Goal: Communication & Community: Answer question/provide support

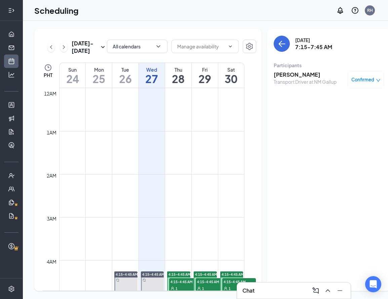
scroll to position [166, 0]
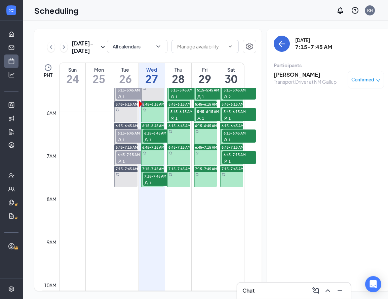
scroll to position [228, 0]
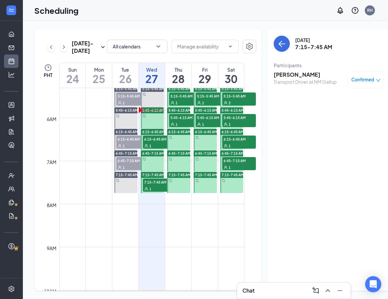
click at [156, 149] on div "1" at bounding box center [160, 145] width 34 height 7
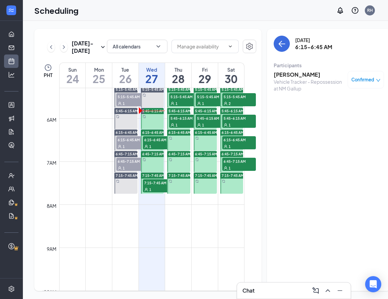
click at [291, 77] on h3 "Kenneth Epaloose" at bounding box center [309, 74] width 71 height 7
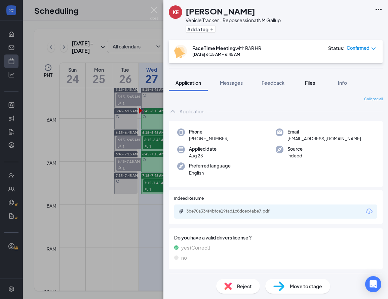
click at [308, 80] on span "Files" at bounding box center [310, 83] width 10 height 6
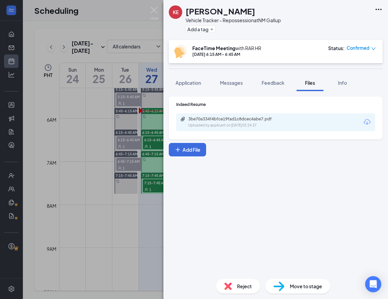
click at [247, 122] on div "3be70a334f4bfce19fad1c8dcec4abe7.pdf Uploaded by applicant on Aug 23, 2025 at 0…" at bounding box center [234, 122] width 109 height 12
click at [154, 9] on img at bounding box center [154, 13] width 8 height 13
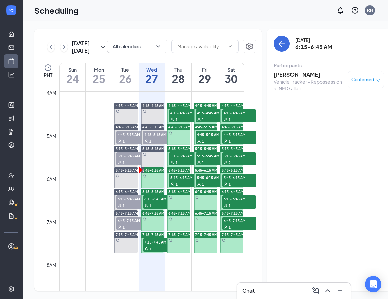
scroll to position [170, 0]
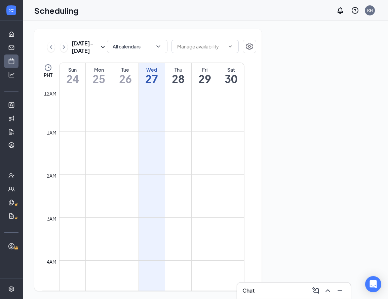
scroll to position [330, 0]
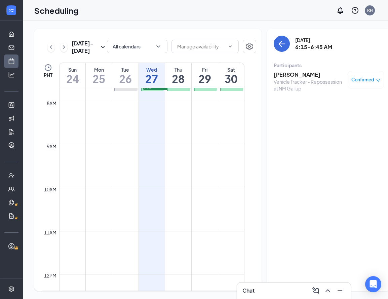
click at [338, 124] on div "Wednesday, Aug 27 6:15-6:45 AM Participants Kenneth Epaloose Vehicle Tracker - …" at bounding box center [329, 160] width 124 height 262
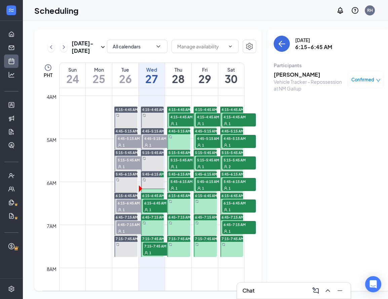
scroll to position [0, 0]
click at [160, 213] on div "1" at bounding box center [160, 209] width 34 height 7
click at [292, 77] on h3 "Kenneth Epaloose" at bounding box center [309, 74] width 71 height 7
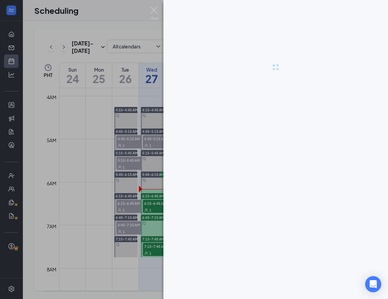
scroll to position [0, 2]
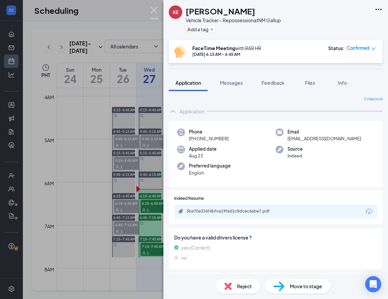
click at [154, 9] on img at bounding box center [154, 13] width 8 height 13
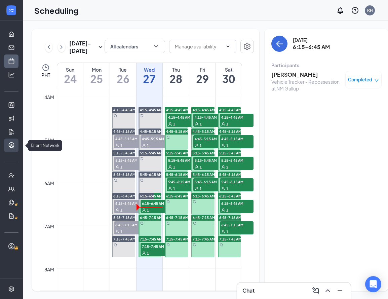
click at [17, 142] on link "Talent Network" at bounding box center [20, 144] width 7 height 13
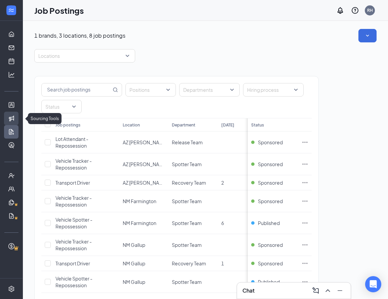
click at [17, 118] on link "Sourcing Tools" at bounding box center [20, 118] width 7 height 13
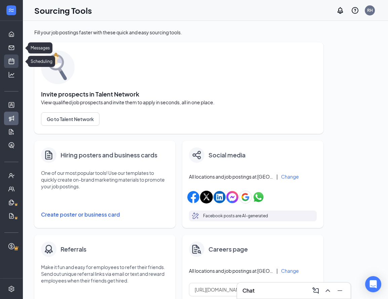
click at [17, 59] on link "Scheduling" at bounding box center [20, 60] width 7 height 13
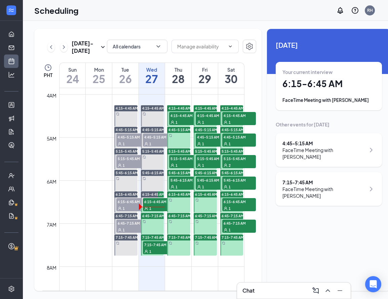
scroll to position [166, 0]
click at [160, 248] on span "7:15-7:45 AM" at bounding box center [160, 244] width 34 height 7
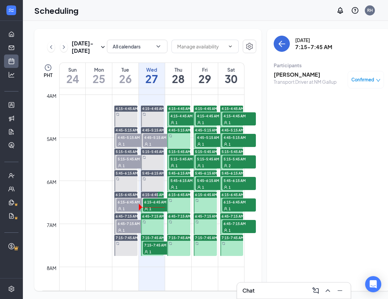
click at [284, 73] on h3 "[PERSON_NAME]" at bounding box center [305, 74] width 63 height 7
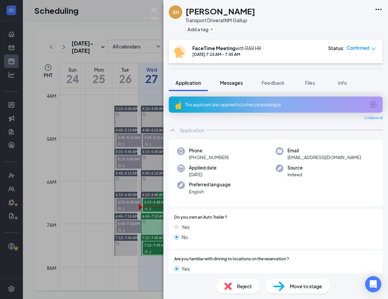
click at [222, 81] on span "Messages" at bounding box center [231, 83] width 23 height 6
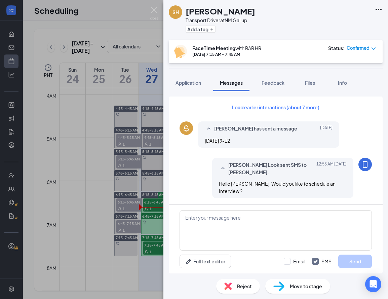
scroll to position [241, 0]
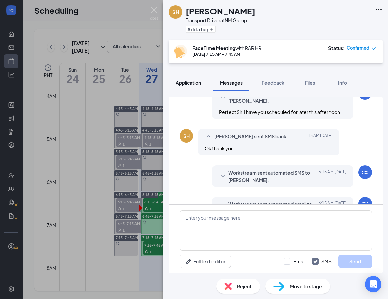
click at [188, 82] on span "Application" at bounding box center [188, 83] width 26 height 6
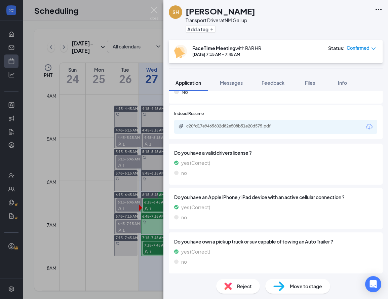
scroll to position [186, 0]
click at [154, 9] on img at bounding box center [154, 13] width 8 height 13
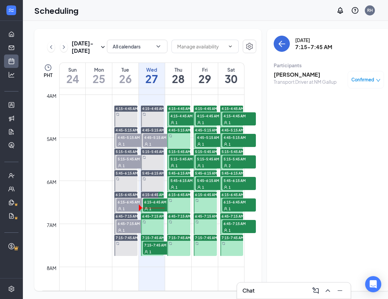
click at [160, 248] on span "7:15-7:45 AM" at bounding box center [160, 244] width 34 height 7
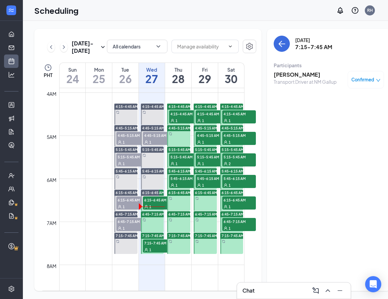
scroll to position [164, 0]
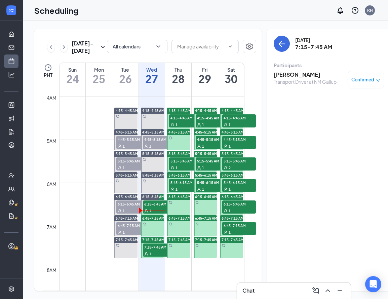
scroll to position [163, 0]
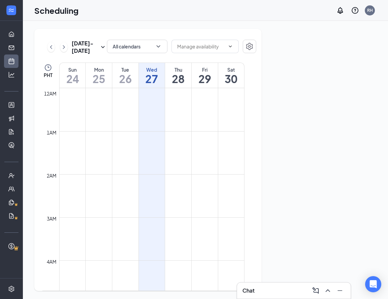
scroll to position [330, 0]
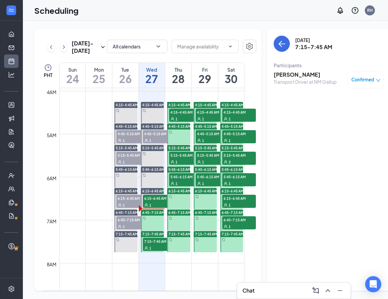
scroll to position [0, 0]
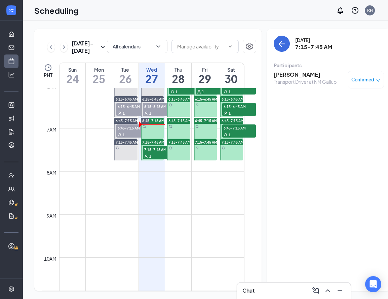
scroll to position [257, 0]
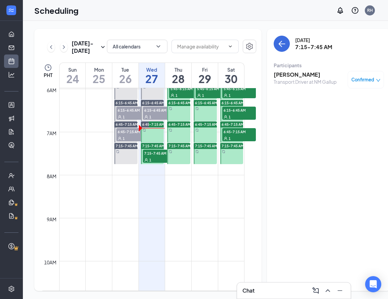
click at [282, 78] on h3 "[PERSON_NAME]" at bounding box center [305, 74] width 63 height 7
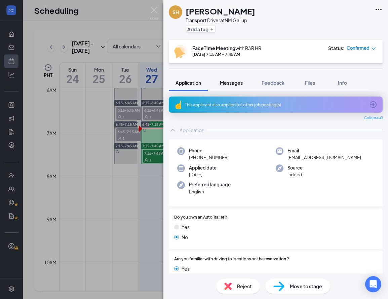
click at [232, 83] on span "Messages" at bounding box center [231, 83] width 23 height 6
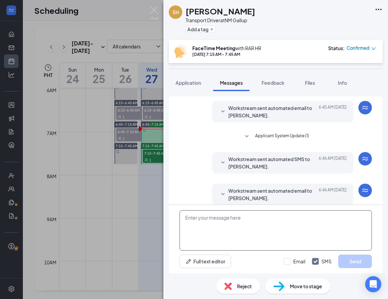
scroll to position [215, 0]
click at [240, 215] on textarea at bounding box center [275, 230] width 192 height 40
paste textarea "Hello Steve! My name is Em and I will be conducting your interview today. I wil…"
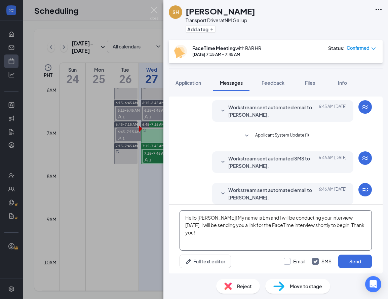
type textarea "Hello Steve! My name is Em and I will be conducting your interview today. I wil…"
click at [288, 261] on label "Email" at bounding box center [295, 261] width 22 height 7
click at [288, 261] on input "Email" at bounding box center [295, 261] width 22 height 7
checkbox input "true"
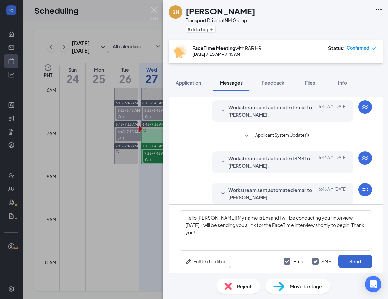
click at [343, 258] on button "Send" at bounding box center [355, 260] width 34 height 13
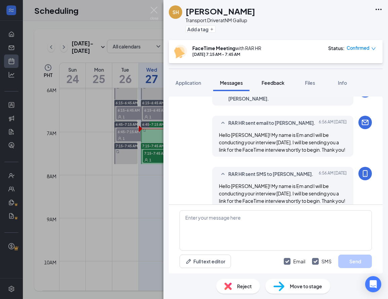
scroll to position [317, 0]
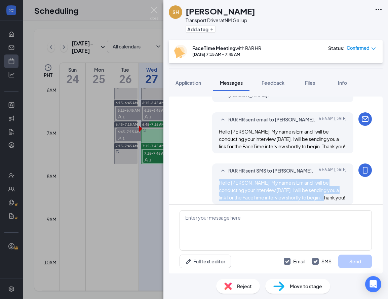
drag, startPoint x: 229, startPoint y: 175, endPoint x: 323, endPoint y: 193, distance: 95.8
click at [327, 192] on div "Hello Steve! My name is Em and I will be conducting your interview today. I wil…" at bounding box center [283, 190] width 128 height 22
copy span "Hello Steve! My name is Em and I will be conducting your interview today. I wil…"
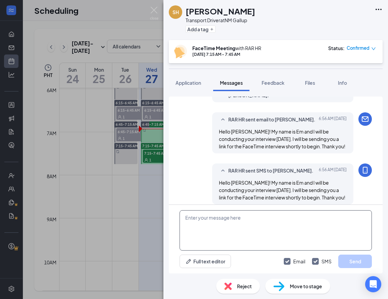
click at [209, 227] on textarea at bounding box center [275, 230] width 192 height 40
paste textarea "Hello Steve! My name is Em and I will be conducting your interview today. I wil…"
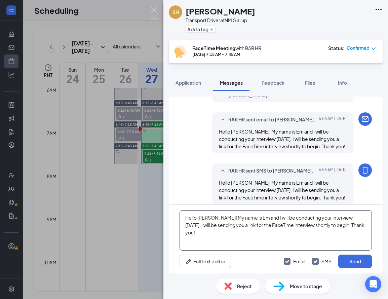
click at [204, 217] on textarea "Hello Steve! My name is Em and I will be conducting your interview today. I wil…" at bounding box center [275, 230] width 192 height 40
type textarea "Hello Scotty! My name is Em and I will be conducting your interview today. I wi…"
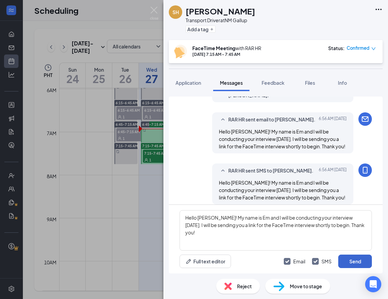
click at [352, 261] on button "Send" at bounding box center [355, 260] width 34 height 13
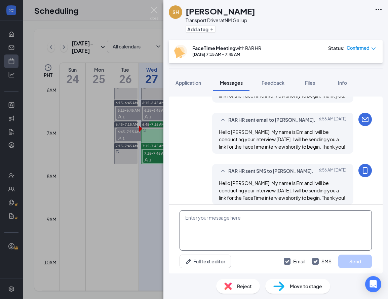
scroll to position [419, 0]
click at [233, 222] on textarea at bounding box center [275, 230] width 192 height 40
paste textarea "Hello Steve! My name is Em and I will be conducting your interview today. I wil…"
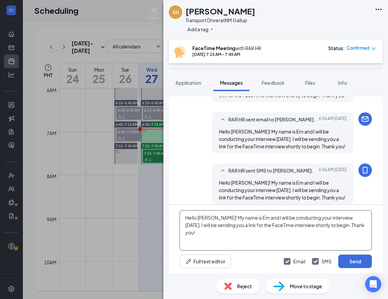
click at [202, 218] on textarea "Hello Steve! My name is Em and I will be conducting your interview today. I wil…" at bounding box center [275, 230] width 192 height 40
type textarea "Hello Scotty! My name is Em and I will be conducting your interview today. I wi…"
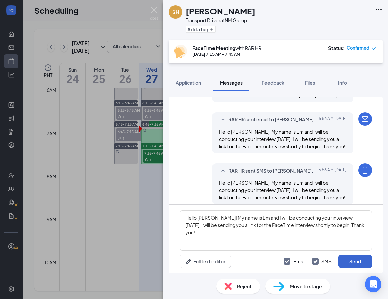
click at [357, 261] on button "Send" at bounding box center [355, 260] width 34 height 13
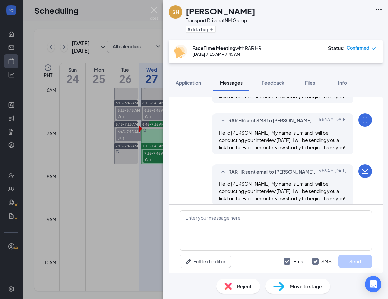
scroll to position [521, 0]
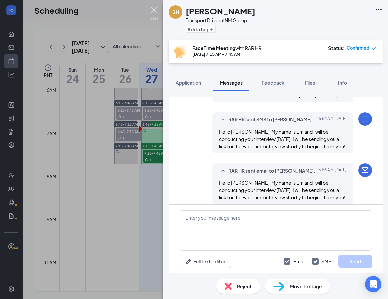
click at [154, 11] on img at bounding box center [154, 13] width 8 height 13
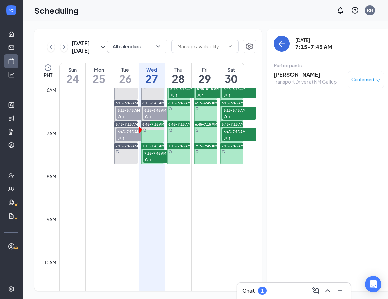
click at [283, 286] on div "Chat 1" at bounding box center [293, 290] width 103 height 11
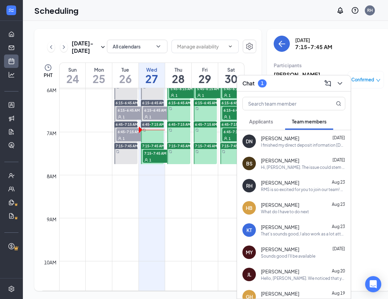
click at [271, 122] on span "Applicants" at bounding box center [261, 121] width 24 height 6
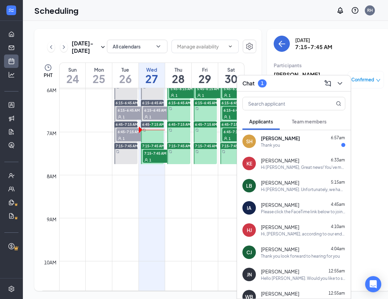
click at [300, 86] on div "Chat 1" at bounding box center [293, 83] width 103 height 10
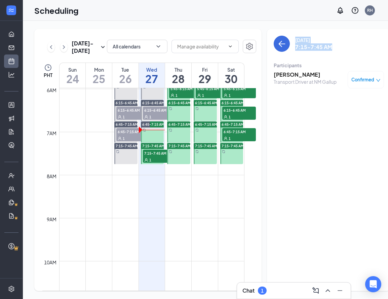
drag, startPoint x: 319, startPoint y: 41, endPoint x: 323, endPoint y: 15, distance: 26.2
click at [322, 15] on div "Scheduling RH Chat 1 Aug 24 - Aug 30 All calendars PHT Sun 24 Mon 25 Tue 26 Wed…" at bounding box center [205, 149] width 365 height 299
click at [333, 14] on div "Scheduling RH" at bounding box center [205, 10] width 365 height 21
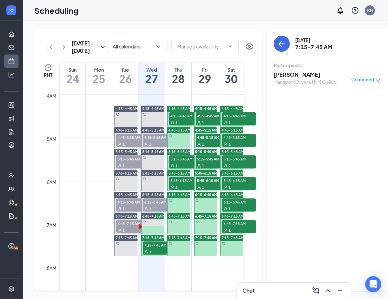
scroll to position [165, 0]
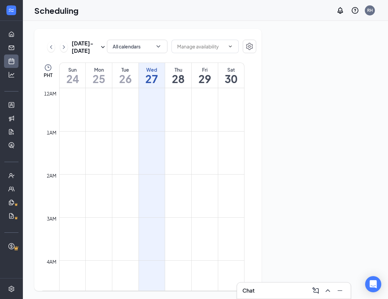
scroll to position [330, 0]
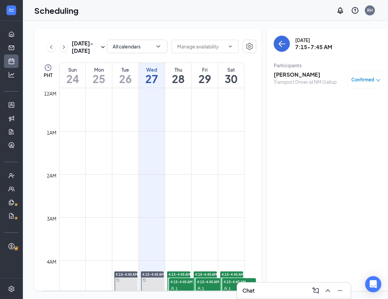
scroll to position [330, 0]
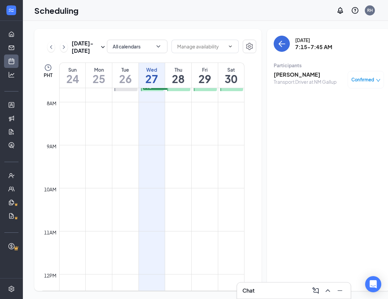
click at [285, 72] on h3 "[PERSON_NAME]" at bounding box center [305, 74] width 63 height 7
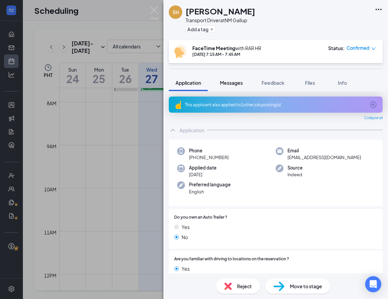
click at [235, 85] on span "Messages" at bounding box center [231, 83] width 23 height 6
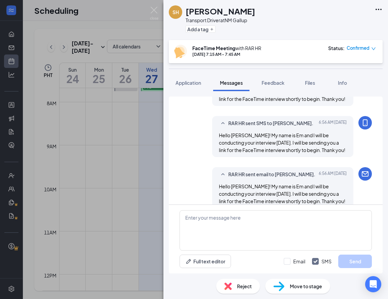
scroll to position [339, 0]
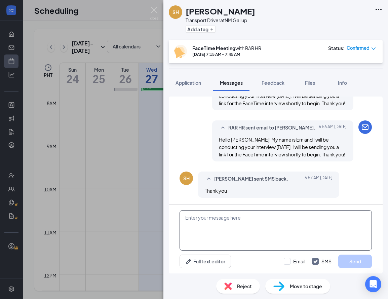
click at [228, 219] on textarea at bounding box center [275, 230] width 192 height 40
paste textarea "[URL][DOMAIN_NAME]"
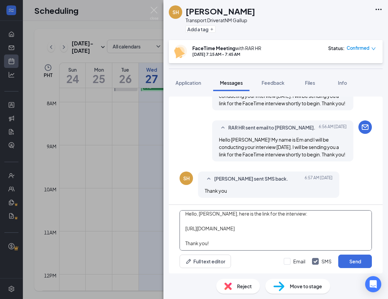
scroll to position [3, 0]
type textarea "Hello, Scotty, here is the link for the interview: https://facetime.apple.com/j…"
click at [290, 260] on div at bounding box center [287, 261] width 7 height 7
click at [290, 260] on input "Email" at bounding box center [295, 261] width 22 height 7
checkbox input "true"
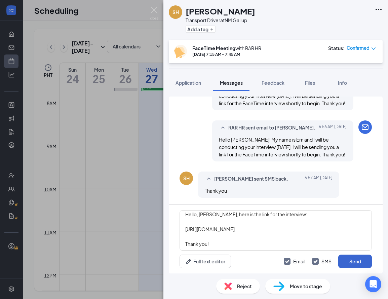
click at [343, 258] on button "Send" at bounding box center [355, 260] width 34 height 13
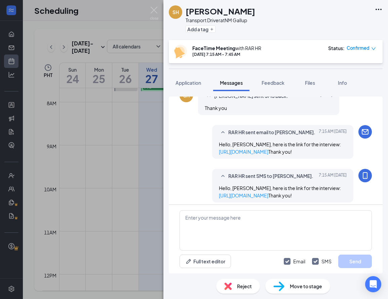
scroll to position [453, 0]
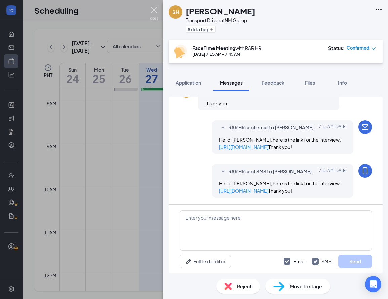
click at [153, 8] on img at bounding box center [154, 13] width 8 height 13
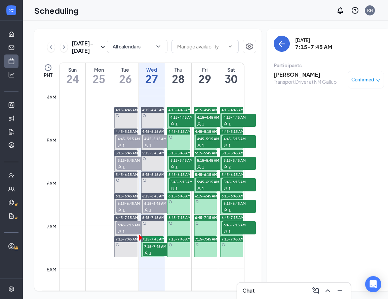
scroll to position [0, 2]
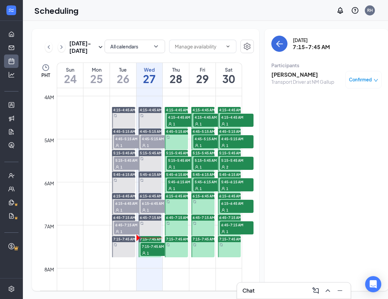
click at [273, 77] on h3 "[PERSON_NAME]" at bounding box center [302, 74] width 63 height 7
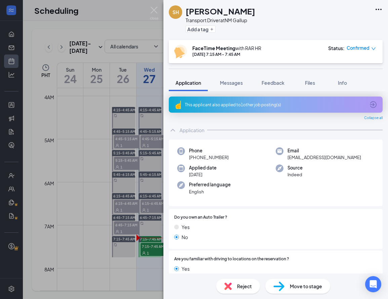
click at [230, 70] on div "SH [PERSON_NAME] Transport Driver at [GEOGRAPHIC_DATA] Gallup Add a tag FaceTim…" at bounding box center [275, 149] width 224 height 299
drag, startPoint x: 230, startPoint y: 156, endPoint x: 182, endPoint y: 156, distance: 48.1
click at [182, 156] on div "Phone +1 (304) 917-9300" at bounding box center [226, 154] width 98 height 14
copy span "[PHONE_NUMBER]"
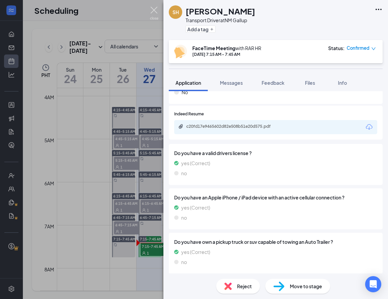
scroll to position [184, 0]
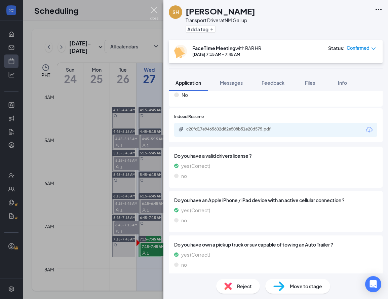
click at [153, 10] on img at bounding box center [154, 13] width 8 height 13
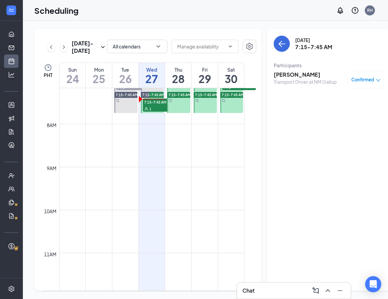
scroll to position [300, 0]
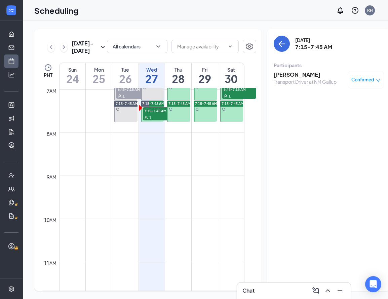
click at [158, 114] on span "7:15-7:45 AM" at bounding box center [160, 110] width 34 height 7
click at [287, 73] on h3 "[PERSON_NAME]" at bounding box center [305, 74] width 63 height 7
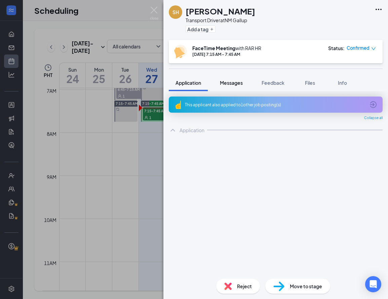
click at [227, 71] on div "SH [PERSON_NAME] Transport Driver at [GEOGRAPHIC_DATA] Gallup Add a tag FaceTim…" at bounding box center [275, 149] width 224 height 299
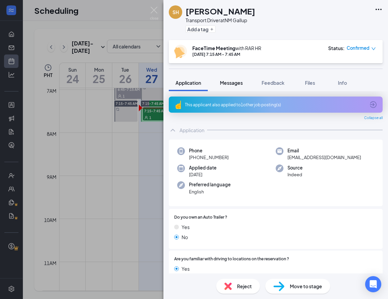
click at [231, 80] on span "Messages" at bounding box center [231, 83] width 23 height 6
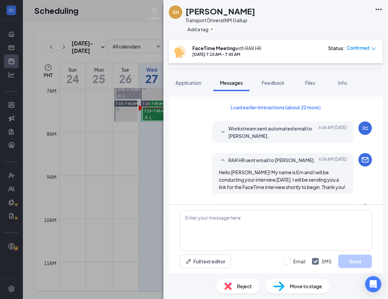
click at [255, 106] on button "Load earlier interactions (about 22 more)" at bounding box center [275, 107] width 101 height 11
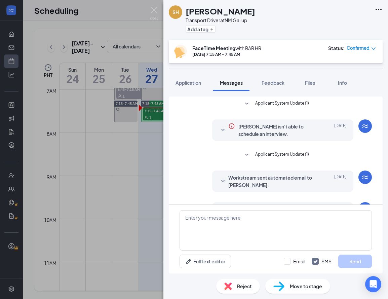
click at [245, 154] on icon "SmallChevronDown" at bounding box center [247, 155] width 8 height 8
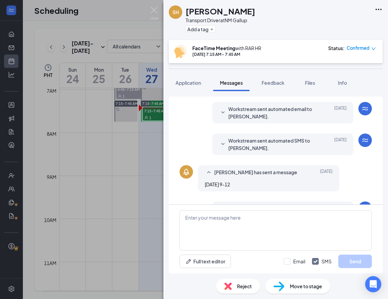
scroll to position [143, 0]
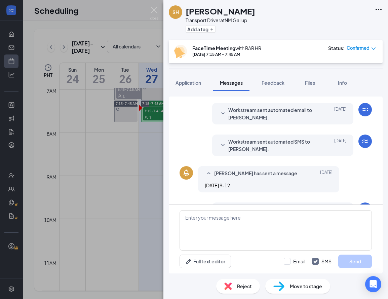
click at [225, 144] on icon "SmallChevronDown" at bounding box center [223, 145] width 8 height 8
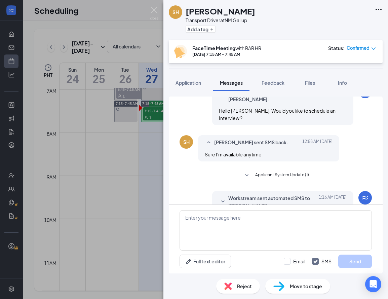
scroll to position [314, 0]
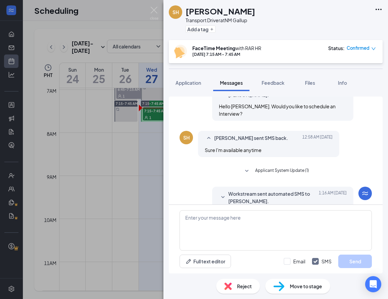
click at [246, 167] on icon "SmallChevronDown" at bounding box center [247, 171] width 8 height 8
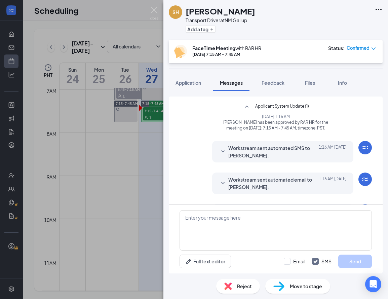
scroll to position [399, 0]
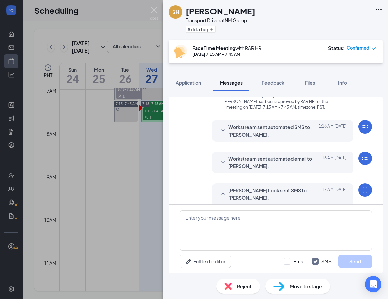
click at [226, 127] on icon "SmallChevronDown" at bounding box center [223, 131] width 8 height 8
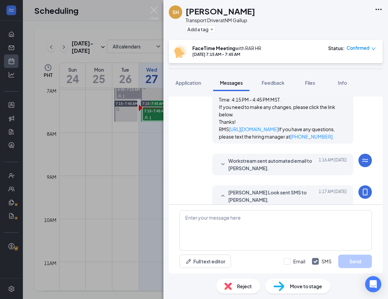
scroll to position [484, 0]
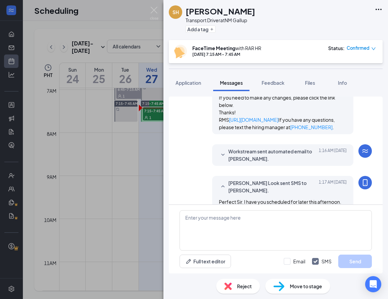
click at [222, 154] on icon "SmallChevronDown" at bounding box center [223, 155] width 8 height 8
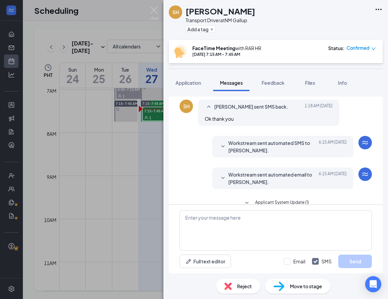
scroll to position [758, 0]
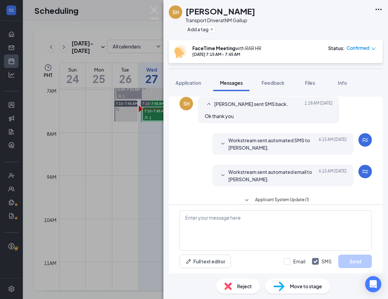
click at [223, 140] on icon "SmallChevronDown" at bounding box center [223, 144] width 8 height 8
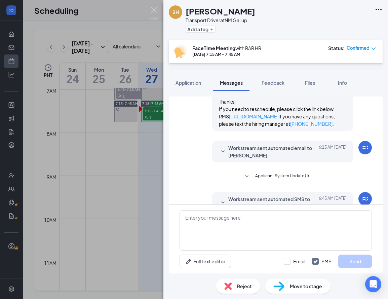
click at [223, 156] on icon "SmallChevronDown" at bounding box center [223, 152] width 8 height 8
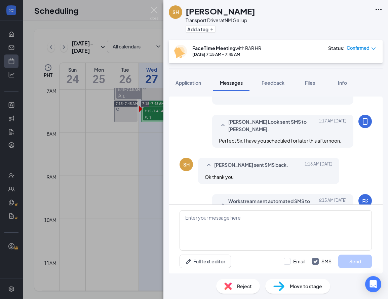
scroll to position [693, 0]
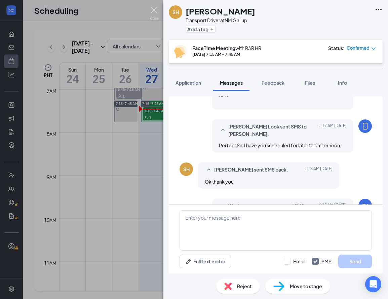
click at [154, 11] on img at bounding box center [154, 13] width 8 height 13
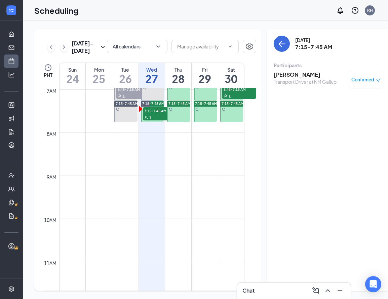
click at [161, 121] on div "1" at bounding box center [160, 117] width 34 height 7
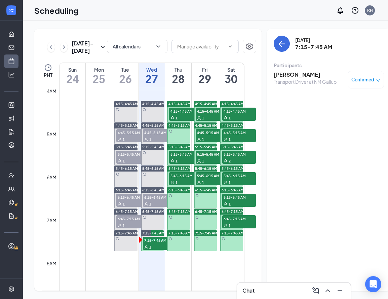
scroll to position [173, 0]
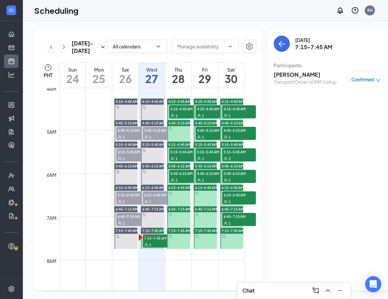
click at [177, 112] on span "4:15-4:45 AM" at bounding box center [186, 108] width 34 height 7
click at [274, 73] on h3 "Anne Forster" at bounding box center [309, 74] width 71 height 7
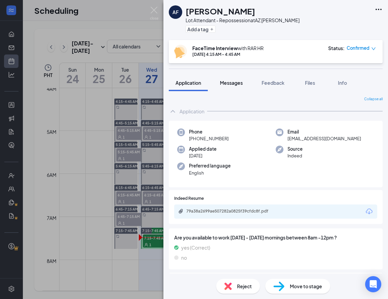
click at [232, 85] on span "Messages" at bounding box center [231, 83] width 23 height 6
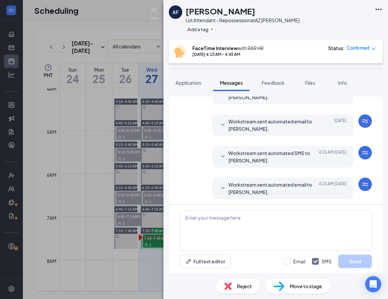
scroll to position [205, 0]
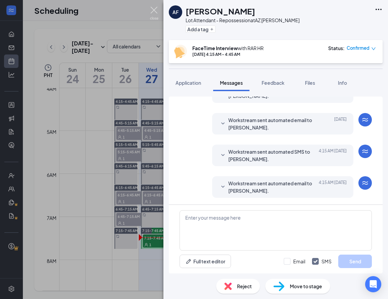
click at [154, 9] on img at bounding box center [154, 13] width 8 height 13
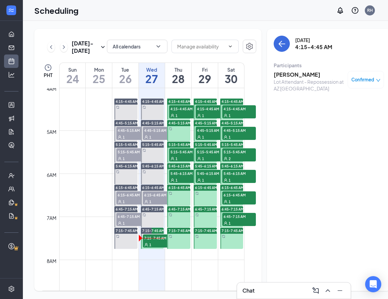
click at [181, 155] on span "5:15-5:45 AM" at bounding box center [186, 151] width 34 height 7
click at [182, 176] on span "5:45-6:15 AM" at bounding box center [186, 173] width 34 height 7
click at [209, 183] on div "1" at bounding box center [213, 179] width 34 height 7
click at [208, 155] on span "5:15-5:45 AM" at bounding box center [213, 151] width 34 height 7
click at [207, 140] on div "1" at bounding box center [213, 136] width 34 height 7
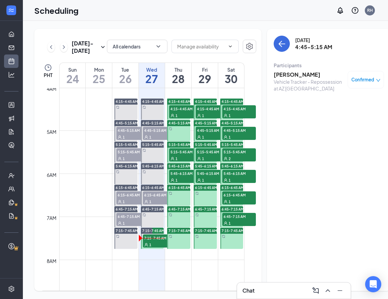
click at [207, 112] on span "4:15-4:45 AM" at bounding box center [213, 108] width 34 height 7
click at [233, 119] on div "1" at bounding box center [239, 115] width 34 height 7
click at [233, 140] on div "1" at bounding box center [239, 136] width 34 height 7
click at [233, 162] on div "2" at bounding box center [239, 158] width 34 height 7
click at [233, 176] on span "5:45-6:15 AM" at bounding box center [239, 173] width 34 height 7
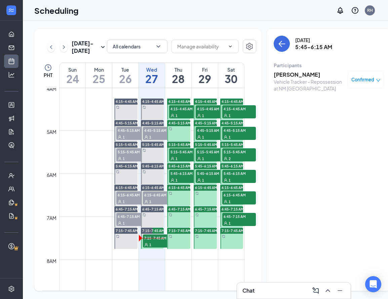
click at [234, 205] on div "1" at bounding box center [239, 201] width 34 height 7
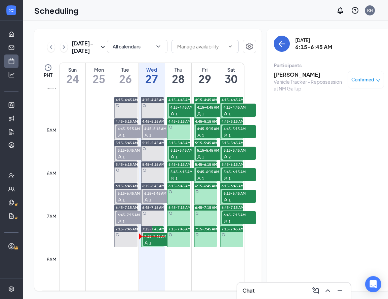
click at [235, 218] on span "6:45-7:15 AM" at bounding box center [239, 214] width 34 height 7
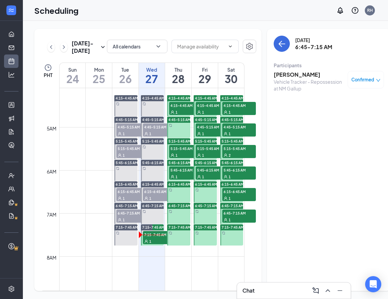
scroll to position [179, 0]
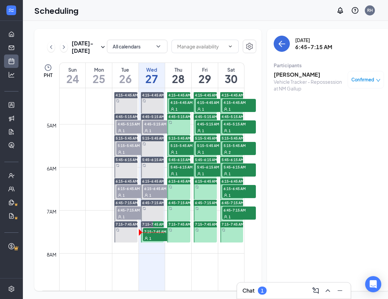
click at [290, 283] on div "Chat 1" at bounding box center [294, 290] width 114 height 16
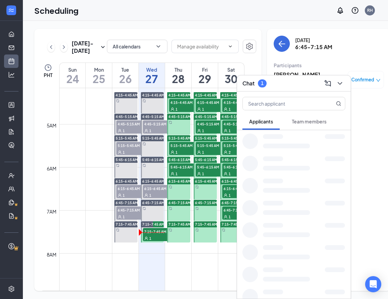
click at [291, 284] on div "Applicants Team members" at bounding box center [294, 194] width 114 height 207
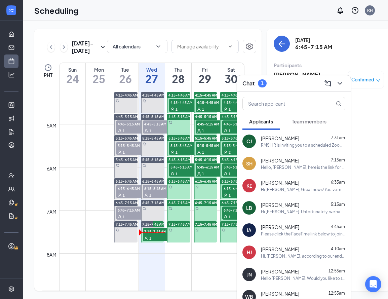
click at [305, 122] on span "Team members" at bounding box center [309, 121] width 35 height 6
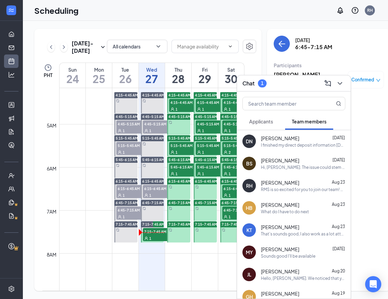
click at [268, 120] on span "Applicants" at bounding box center [261, 121] width 24 height 6
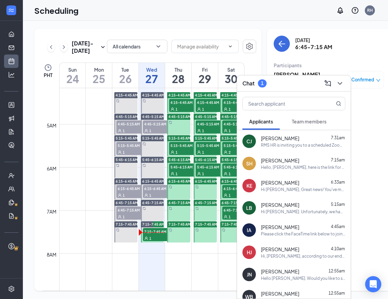
scroll to position [0, 0]
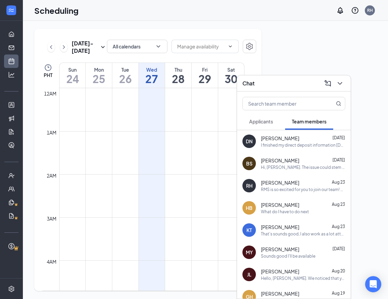
scroll to position [330, 0]
click at [269, 116] on button "Applicants" at bounding box center [260, 121] width 37 height 17
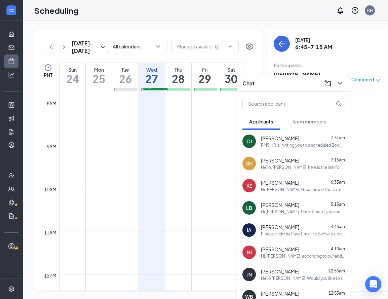
click at [297, 139] on div "[PERSON_NAME] 7:31am" at bounding box center [303, 138] width 84 height 7
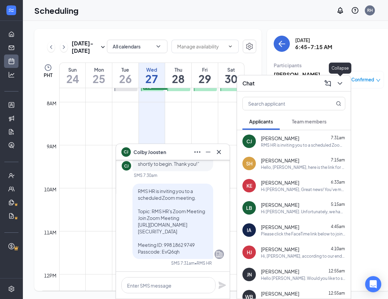
click at [337, 84] on icon "ChevronDown" at bounding box center [340, 83] width 8 height 8
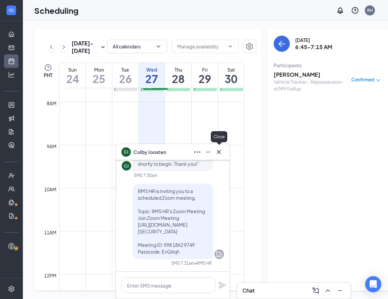
click at [221, 152] on icon "Cross" at bounding box center [219, 152] width 8 height 8
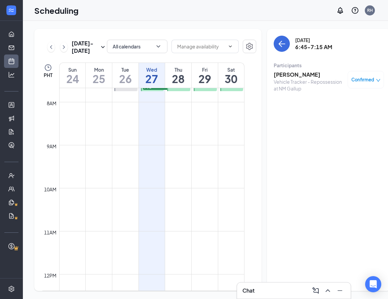
scroll to position [330, 0]
